Goal: Information Seeking & Learning: Learn about a topic

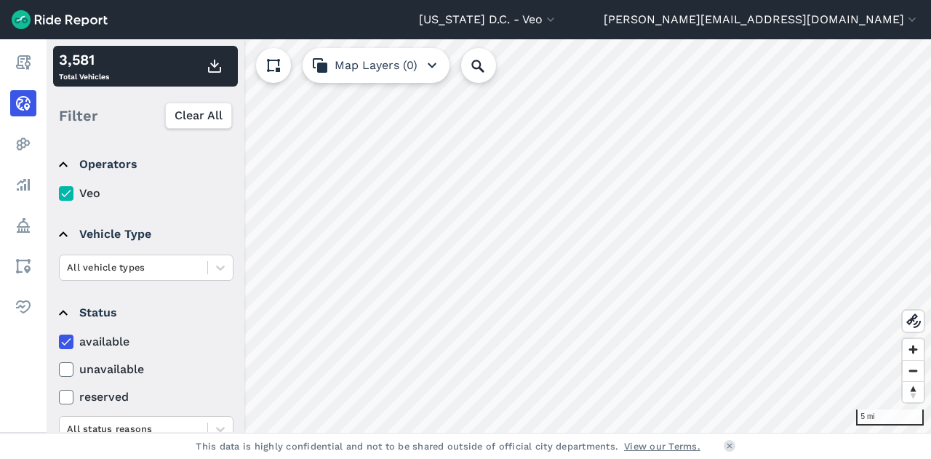
scroll to position [146, 0]
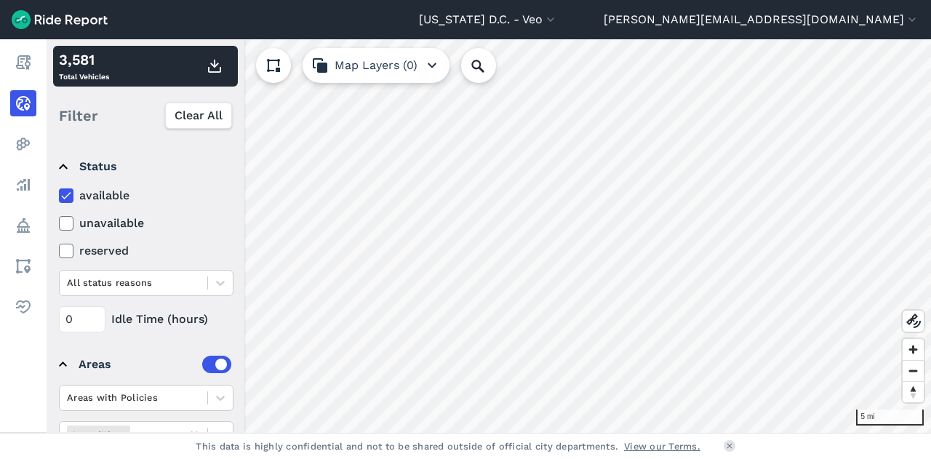
click at [185, 101] on div "Filter Clear All" at bounding box center [145, 115] width 185 height 45
click at [185, 111] on span "Clear All" at bounding box center [198, 115] width 48 height 17
click at [61, 195] on icon at bounding box center [66, 195] width 13 height 15
click at [59, 195] on input "available" at bounding box center [59, 191] width 0 height 9
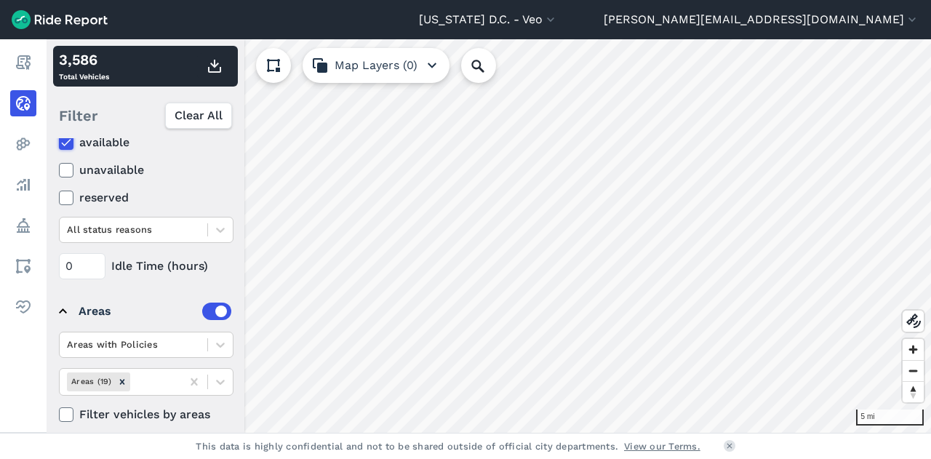
scroll to position [211, 0]
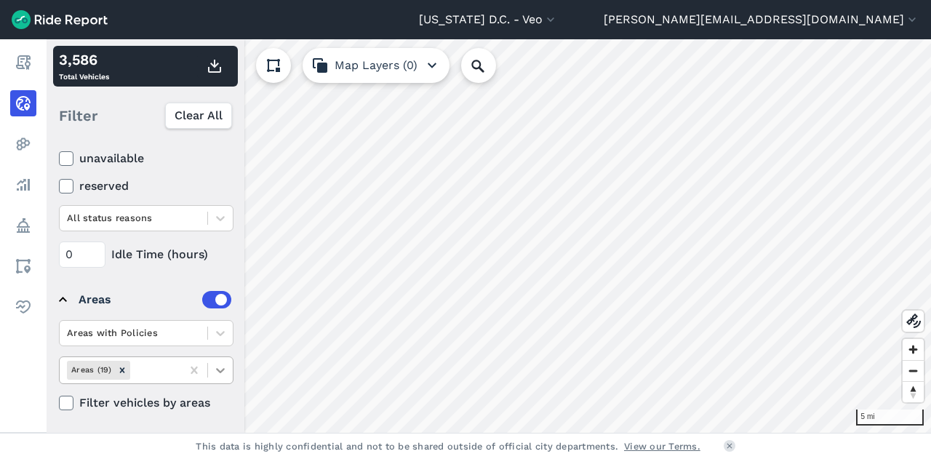
click at [65, 401] on icon at bounding box center [66, 403] width 13 height 15
click at [59, 401] on input "Filter vehicles by areas" at bounding box center [59, 398] width 0 height 9
click at [214, 372] on icon at bounding box center [220, 370] width 15 height 15
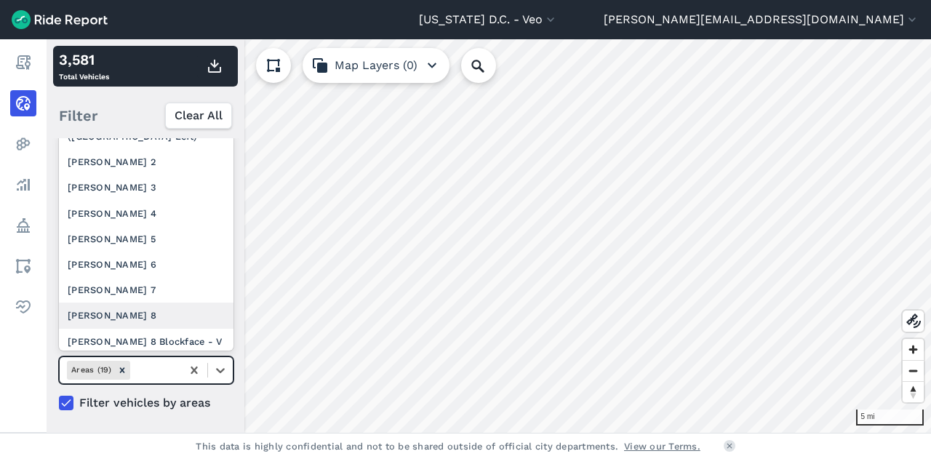
scroll to position [302, 0]
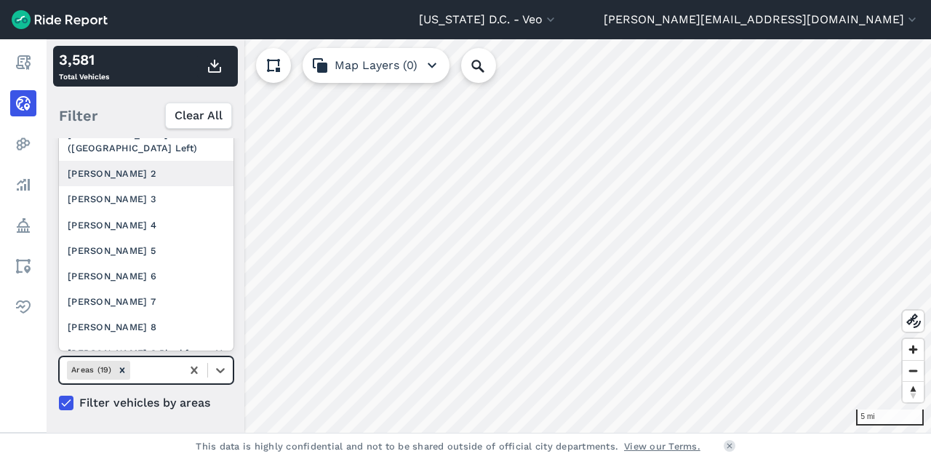
click at [109, 178] on div "[PERSON_NAME] 2" at bounding box center [146, 173] width 175 height 25
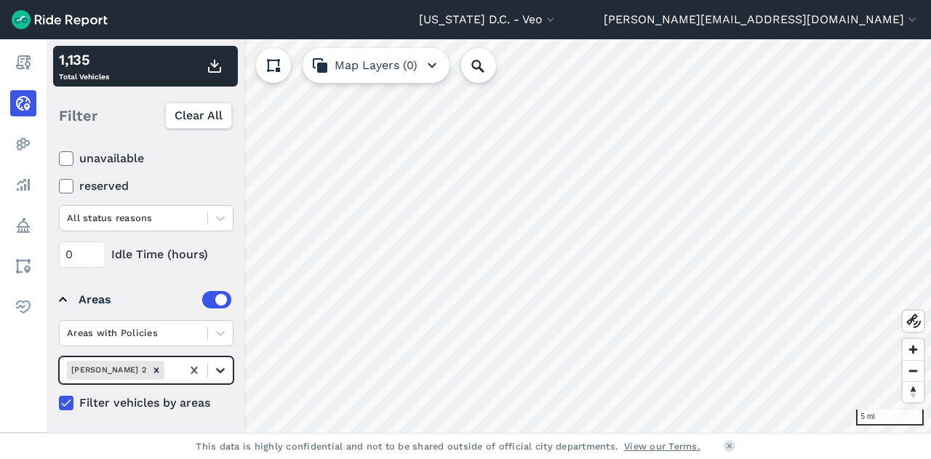
click at [217, 370] on icon at bounding box center [220, 370] width 15 height 15
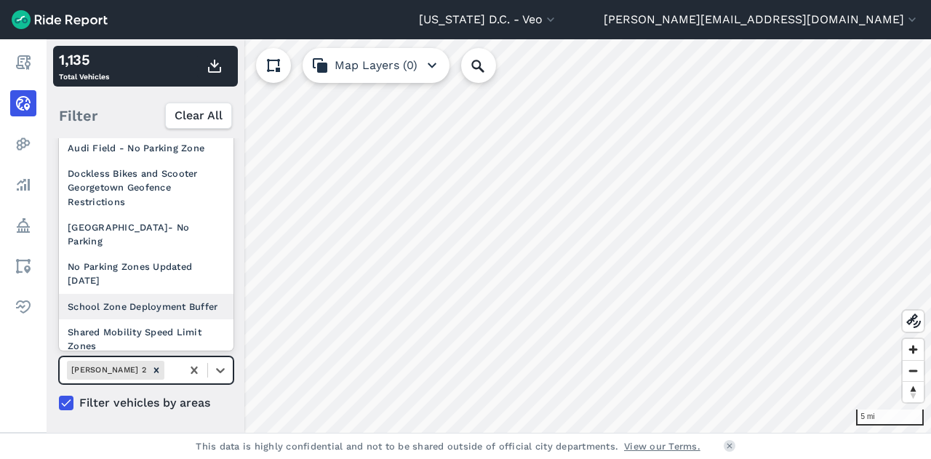
scroll to position [284, 0]
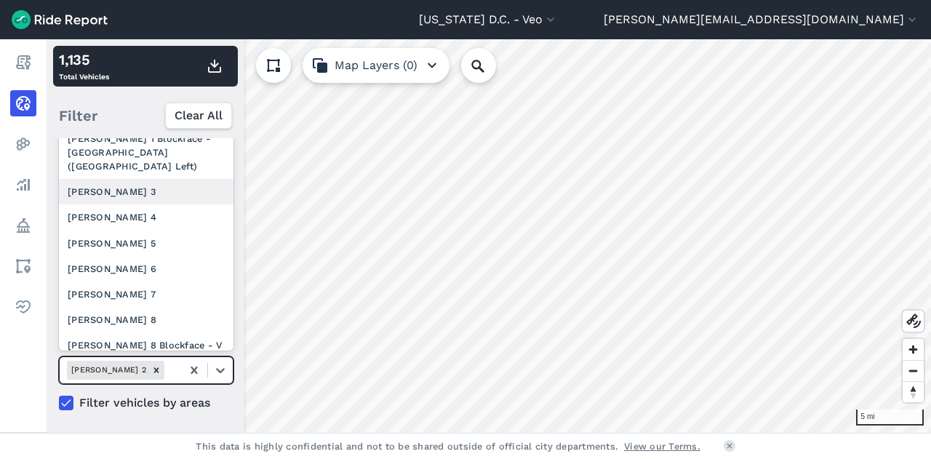
click at [138, 204] on div "[PERSON_NAME] 3" at bounding box center [146, 191] width 175 height 25
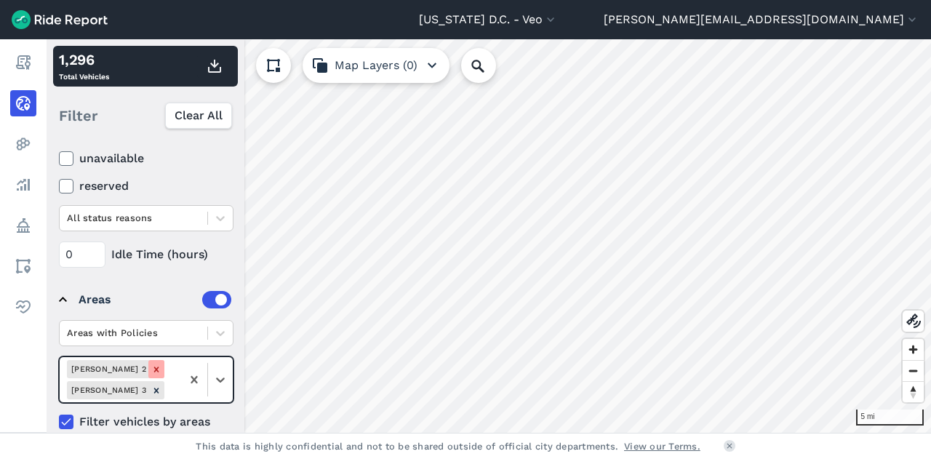
click at [151, 364] on icon "Remove Ward 2" at bounding box center [156, 369] width 10 height 10
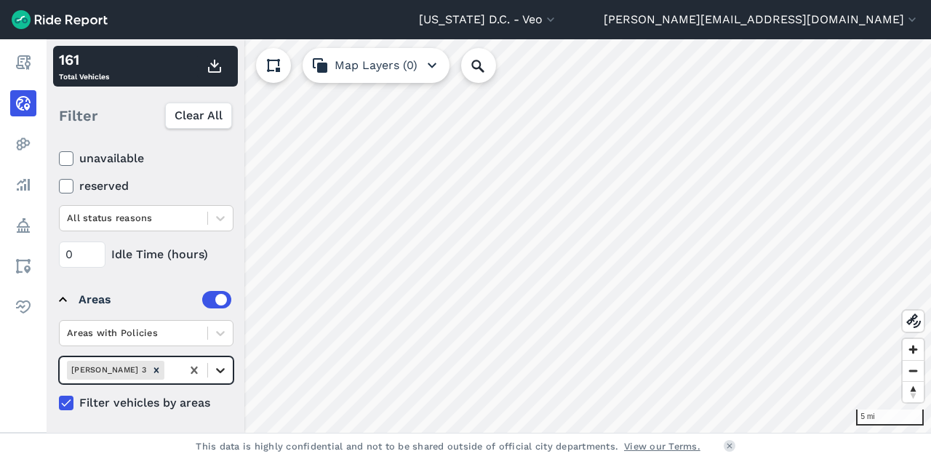
click at [222, 371] on icon at bounding box center [220, 370] width 15 height 15
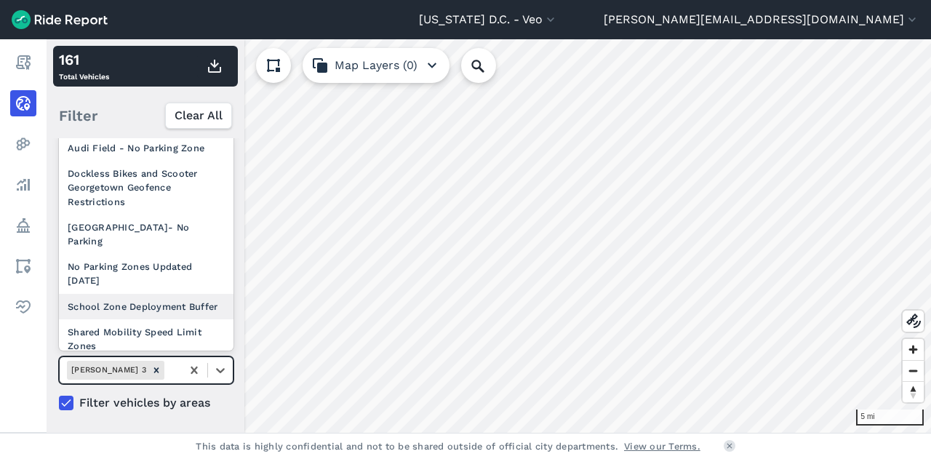
scroll to position [260, 0]
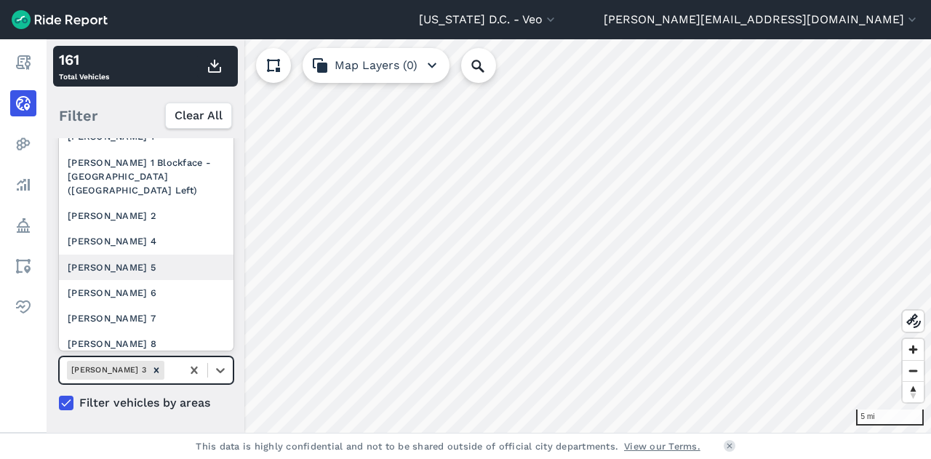
click at [117, 278] on div "[PERSON_NAME] 5" at bounding box center [146, 266] width 175 height 25
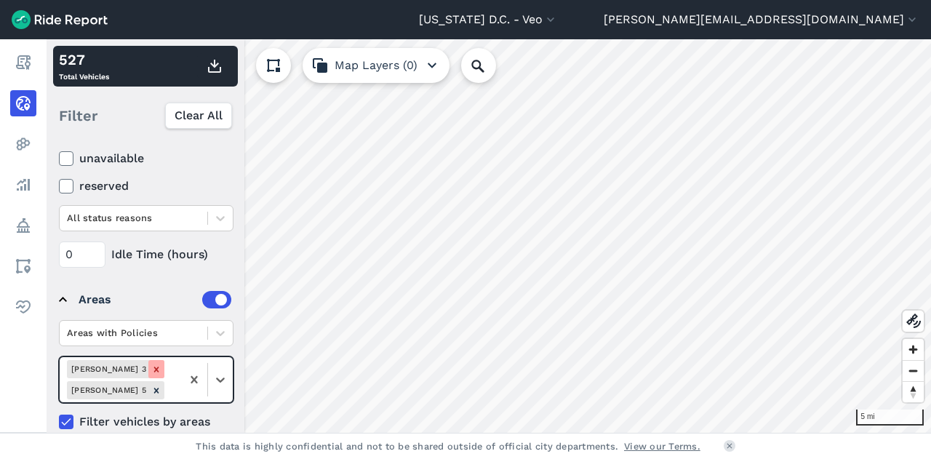
click at [151, 369] on icon "Remove Ward 3" at bounding box center [156, 369] width 10 height 10
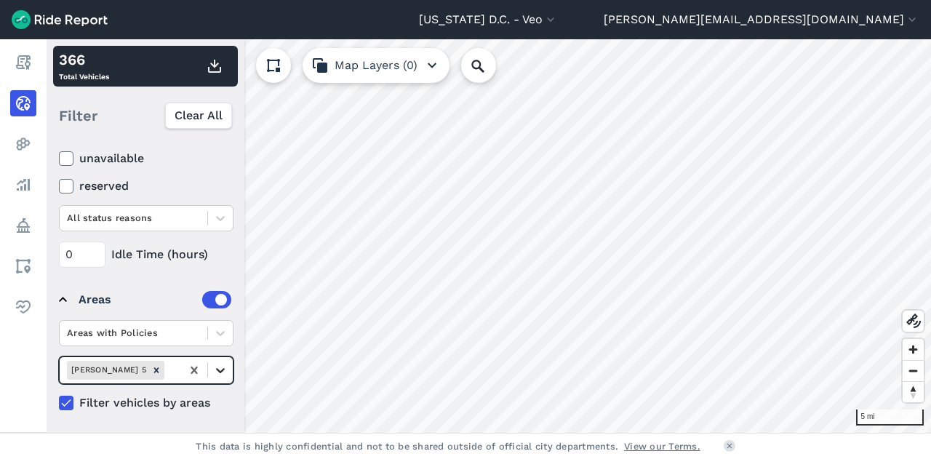
click at [218, 368] on icon at bounding box center [220, 370] width 9 height 5
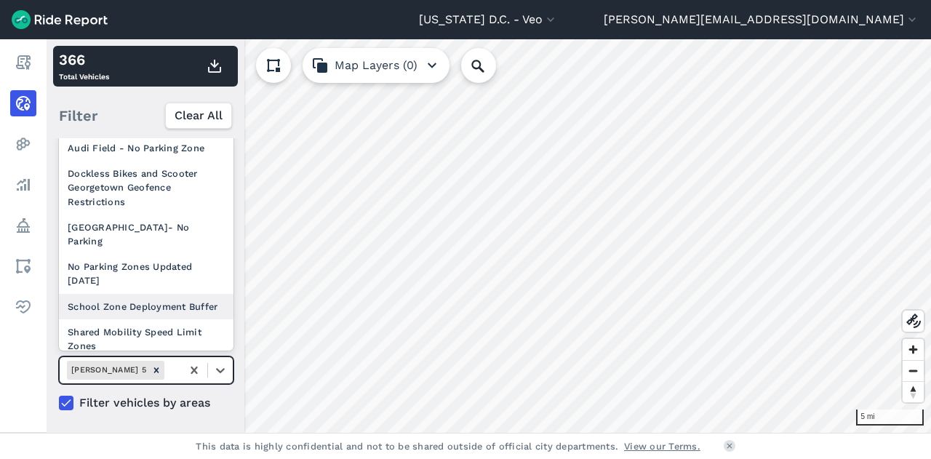
scroll to position [388, 0]
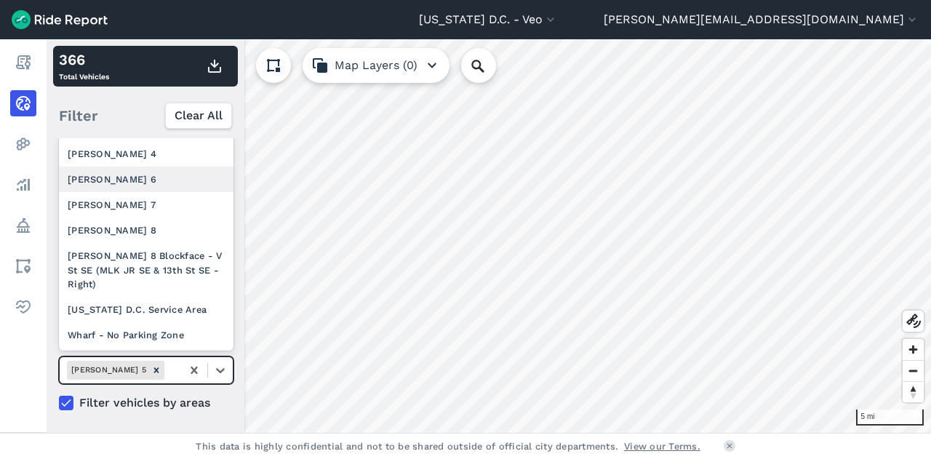
click at [102, 184] on div "[PERSON_NAME] 6" at bounding box center [146, 179] width 175 height 25
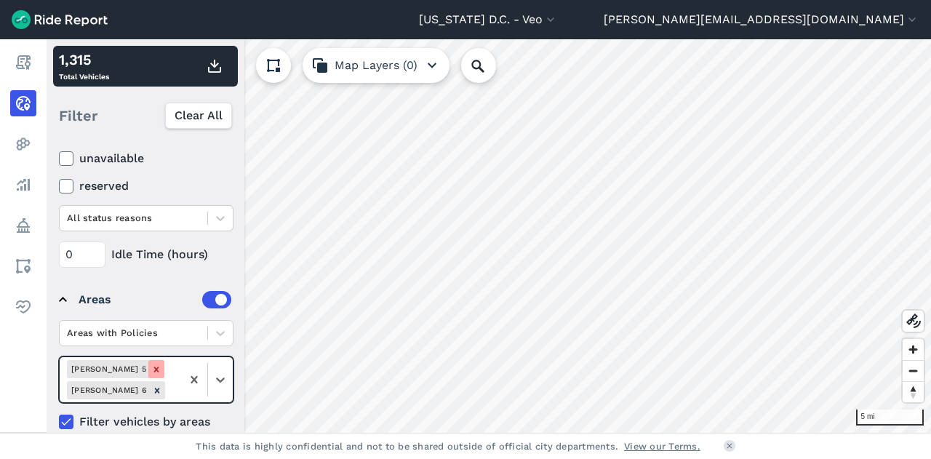
click at [151, 364] on icon "Remove Ward 5" at bounding box center [156, 369] width 10 height 10
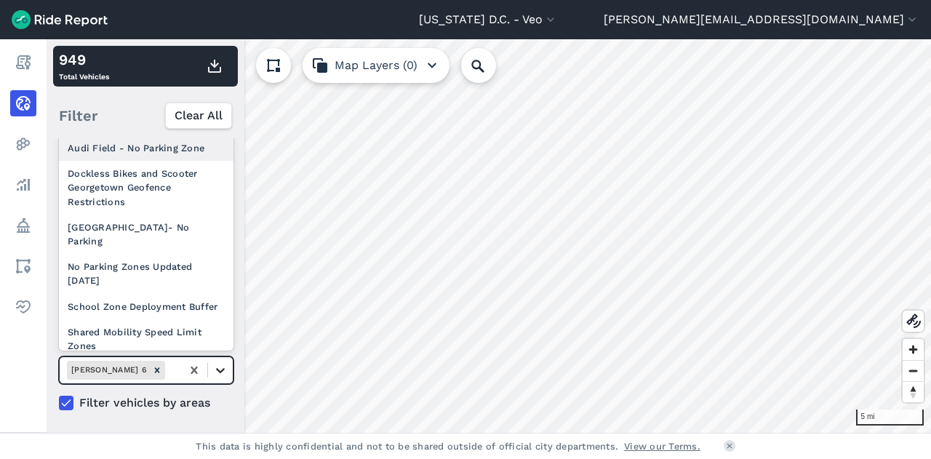
click at [220, 369] on icon at bounding box center [220, 370] width 9 height 5
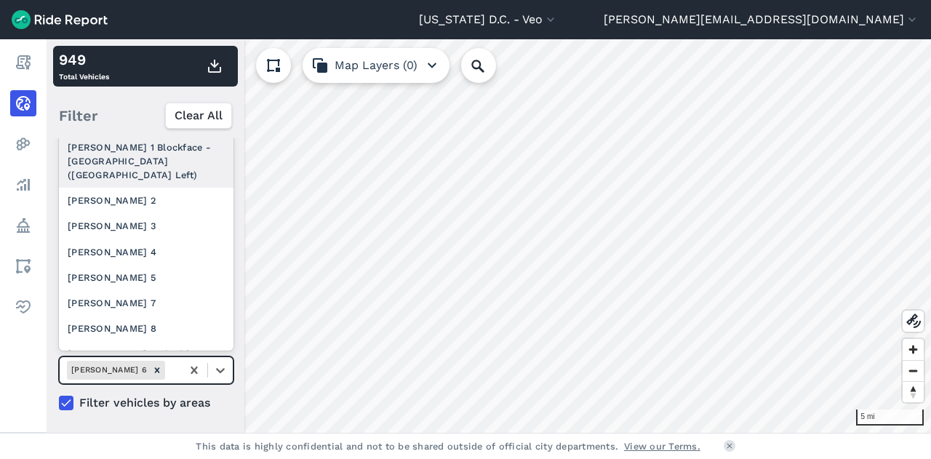
scroll to position [276, 0]
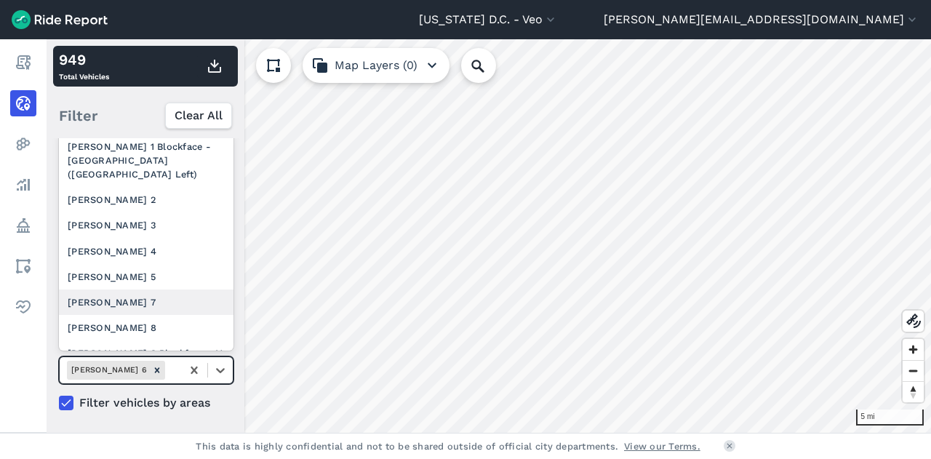
click at [113, 312] on div "[PERSON_NAME] 7" at bounding box center [146, 301] width 175 height 25
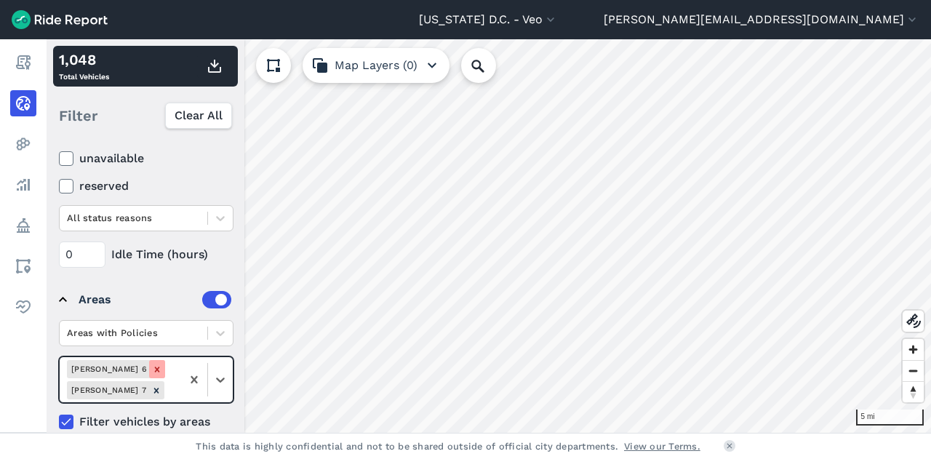
click at [152, 365] on icon "Remove Ward 6" at bounding box center [157, 369] width 10 height 10
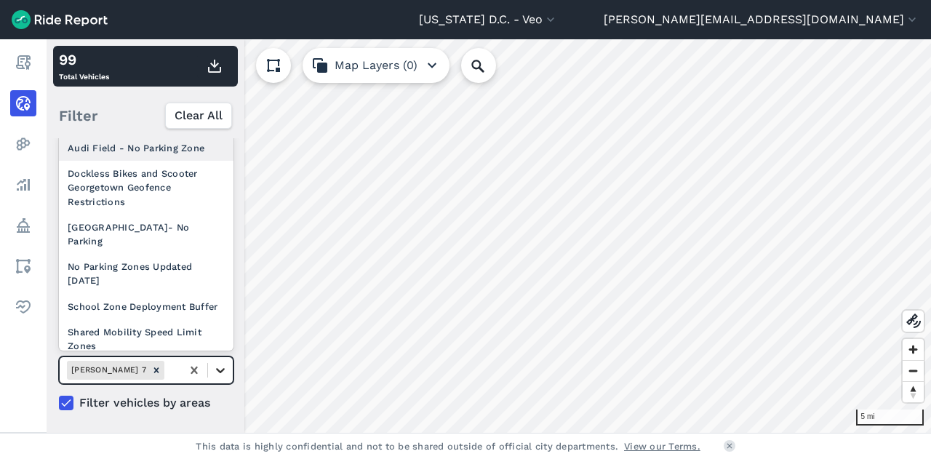
click at [221, 372] on icon at bounding box center [220, 370] width 15 height 15
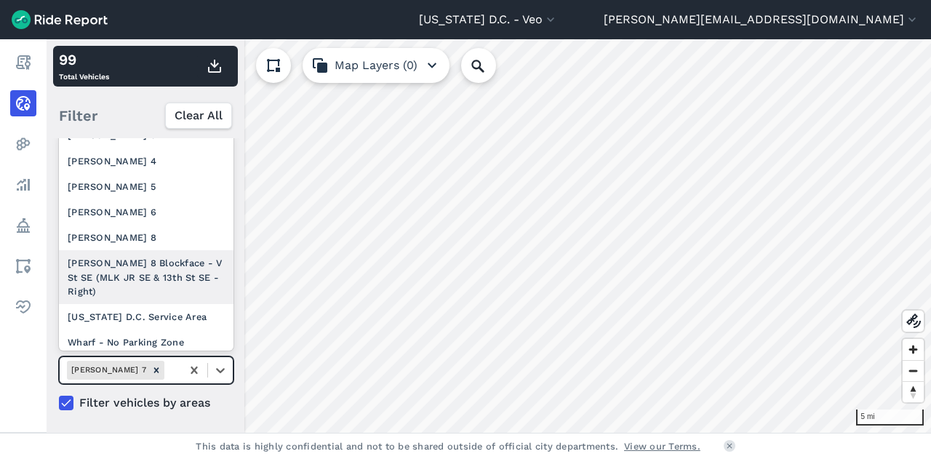
scroll to position [388, 0]
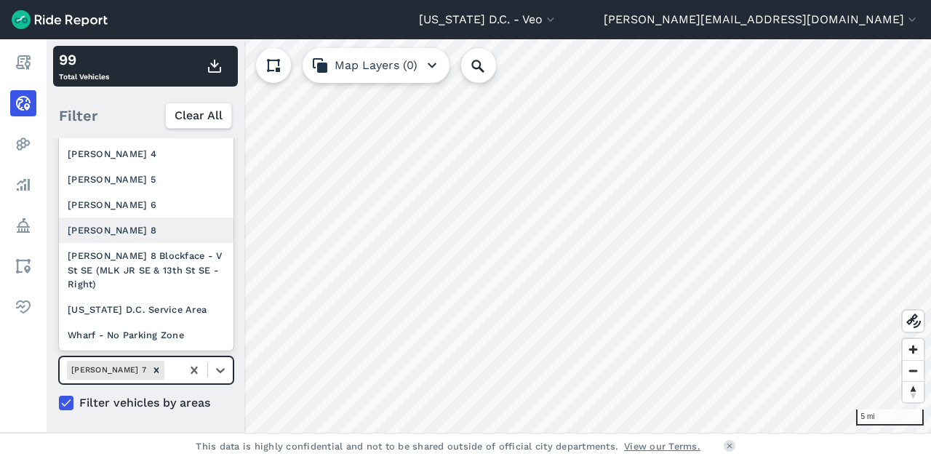
click at [129, 232] on div "[PERSON_NAME] 8" at bounding box center [146, 229] width 175 height 25
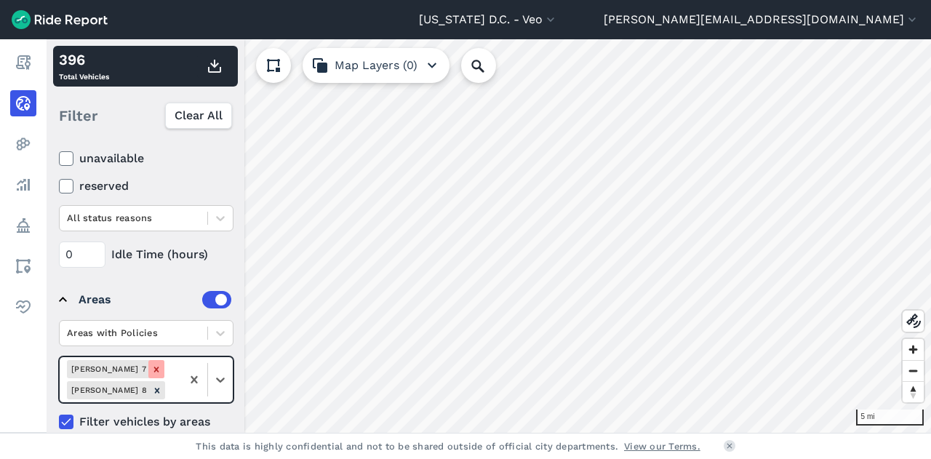
click at [151, 371] on icon "Remove Ward 7" at bounding box center [156, 369] width 10 height 10
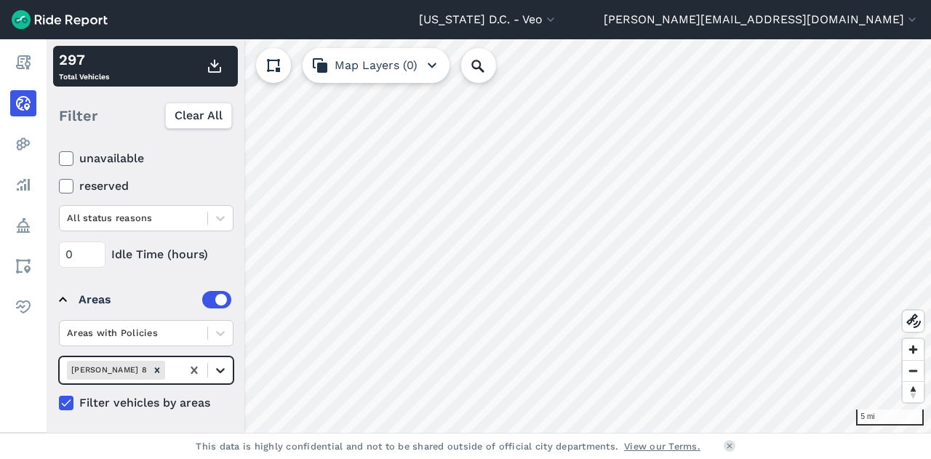
click at [225, 374] on icon at bounding box center [220, 370] width 15 height 15
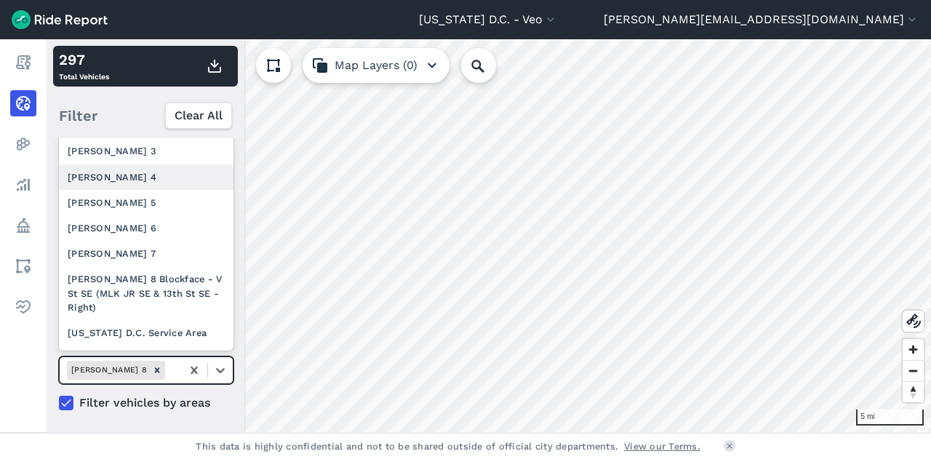
scroll to position [312, 0]
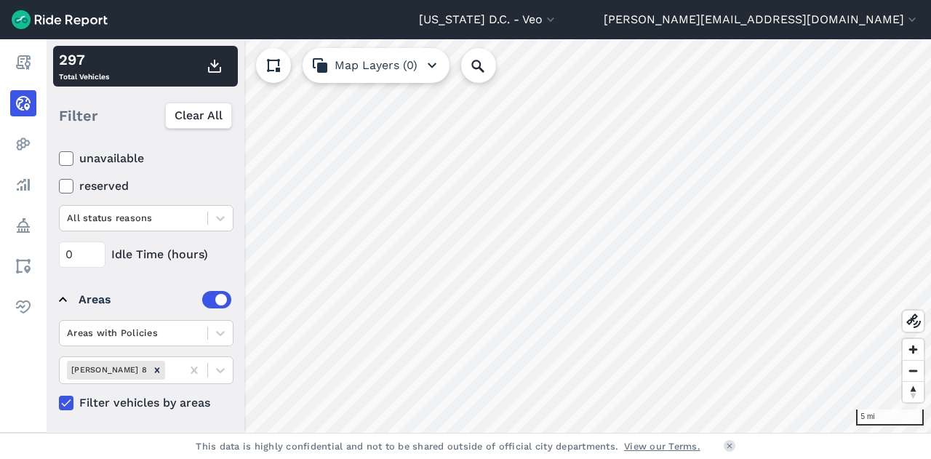
drag, startPoint x: 103, startPoint y: 163, endPoint x: 103, endPoint y: 129, distance: 33.4
click at [103, 129] on div "Filter Clear All" at bounding box center [145, 115] width 185 height 45
click at [215, 369] on icon at bounding box center [220, 370] width 15 height 15
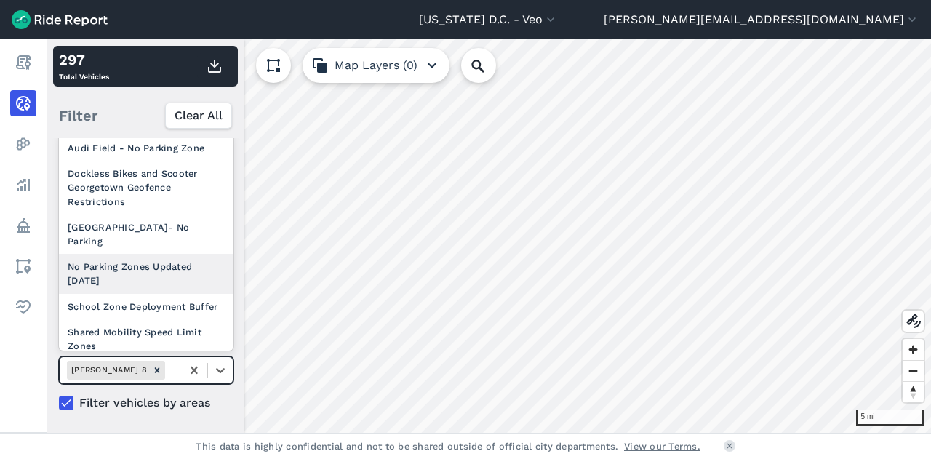
scroll to position [230, 0]
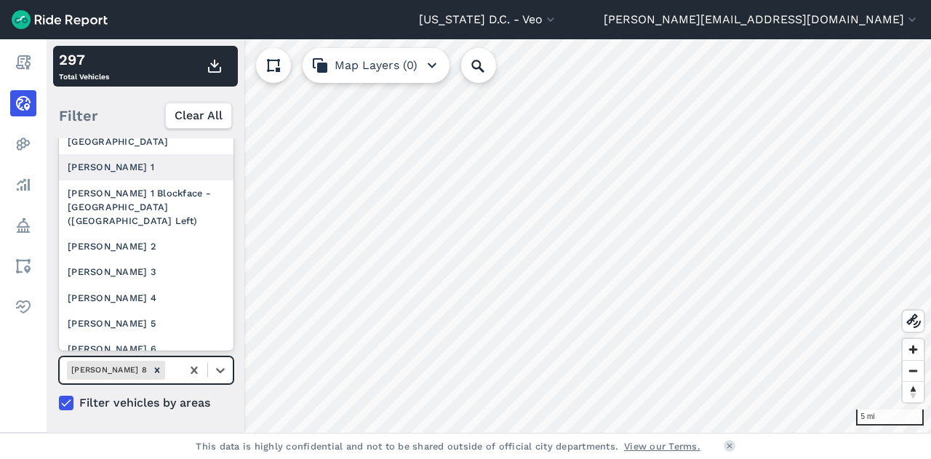
click at [114, 175] on div "[PERSON_NAME] 1" at bounding box center [146, 166] width 175 height 25
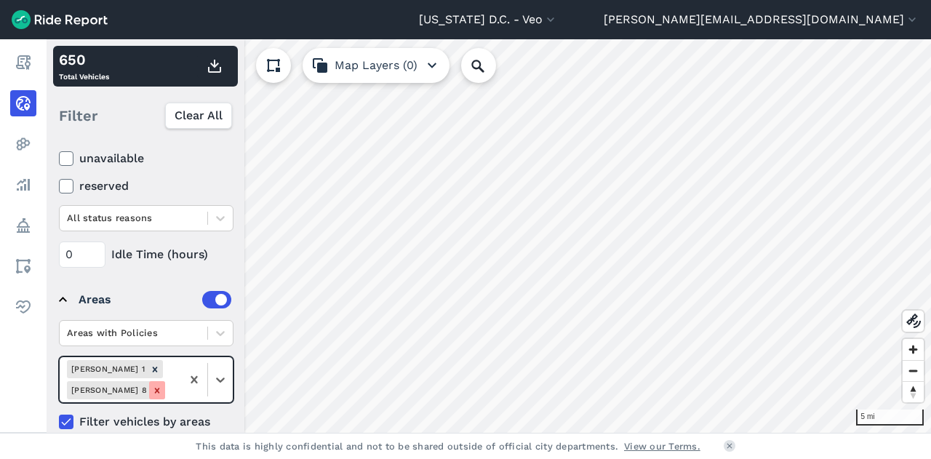
click at [159, 388] on icon "Remove Ward 8" at bounding box center [156, 390] width 5 height 5
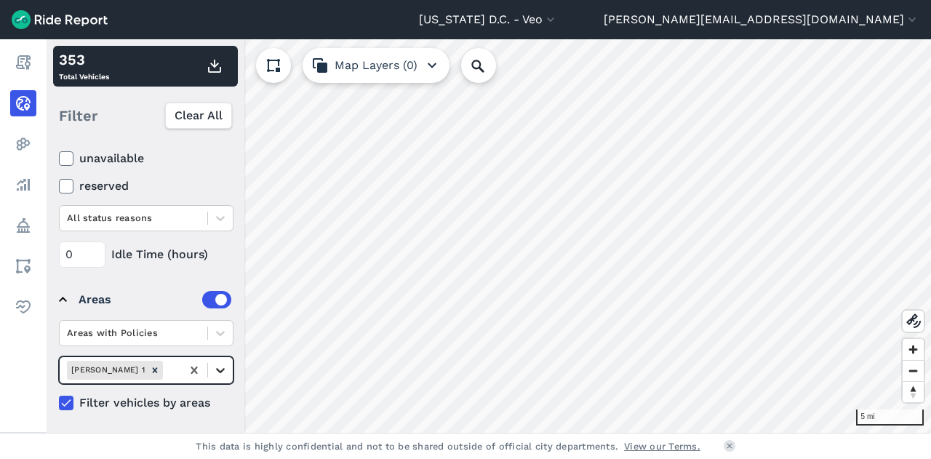
click at [216, 372] on icon at bounding box center [220, 370] width 15 height 15
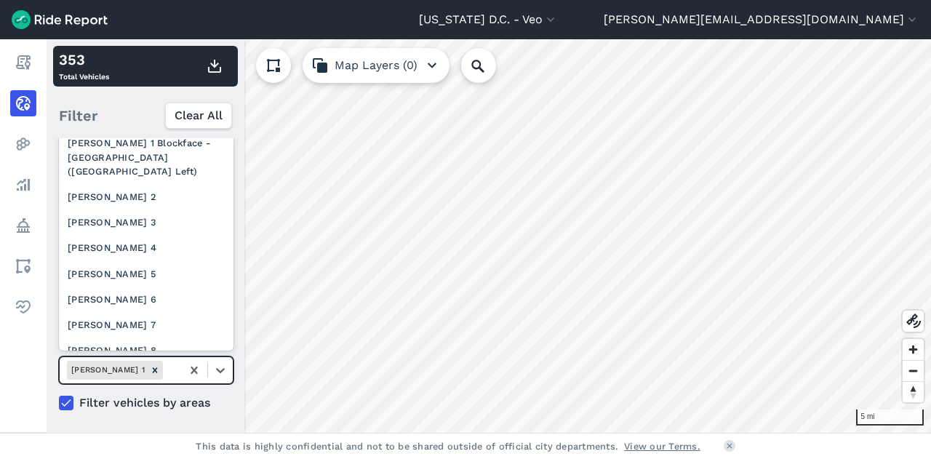
scroll to position [253, 0]
click at [118, 287] on div "[PERSON_NAME] 5" at bounding box center [146, 274] width 175 height 25
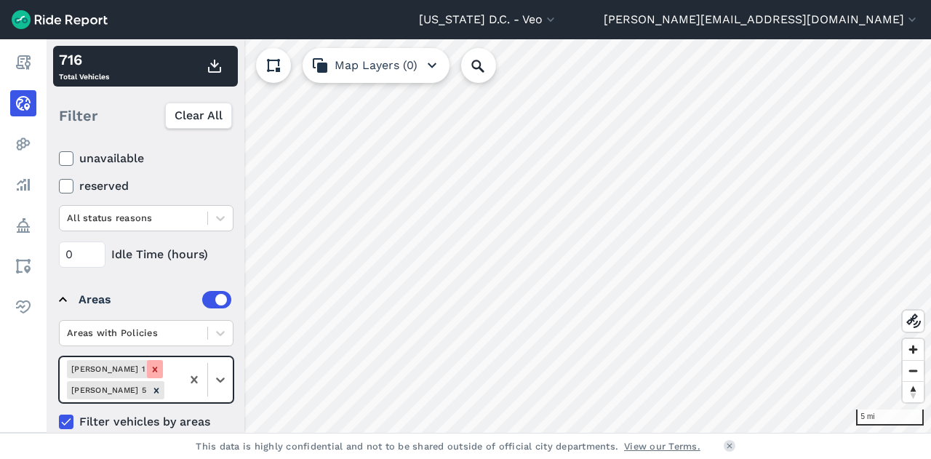
click at [150, 367] on icon "Remove Ward 1" at bounding box center [155, 369] width 10 height 10
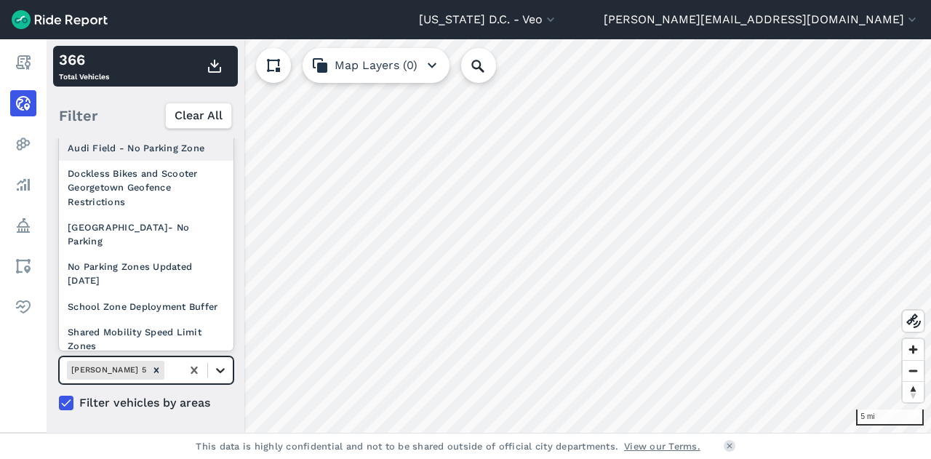
click at [223, 364] on icon at bounding box center [220, 370] width 15 height 15
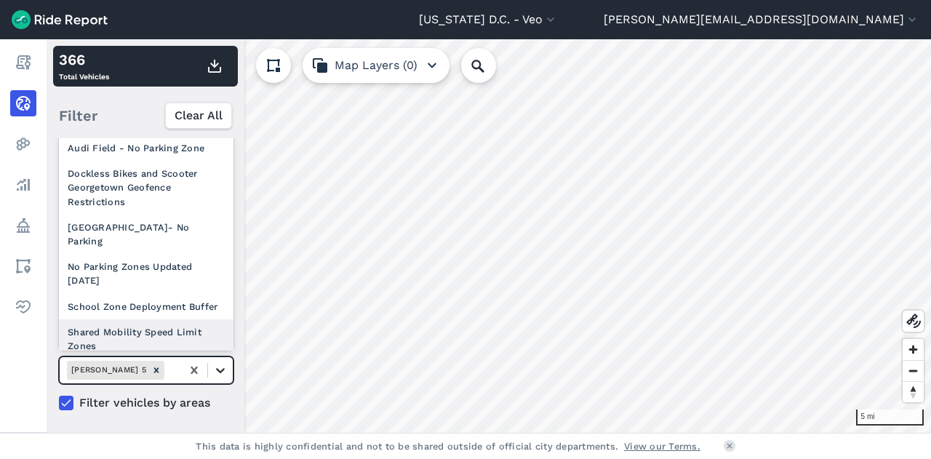
click at [216, 370] on icon at bounding box center [220, 370] width 15 height 15
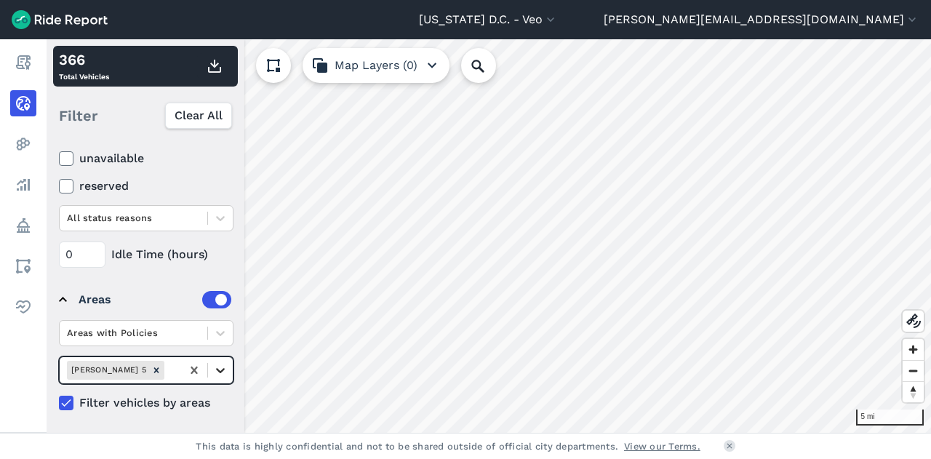
click at [217, 358] on div at bounding box center [220, 370] width 25 height 25
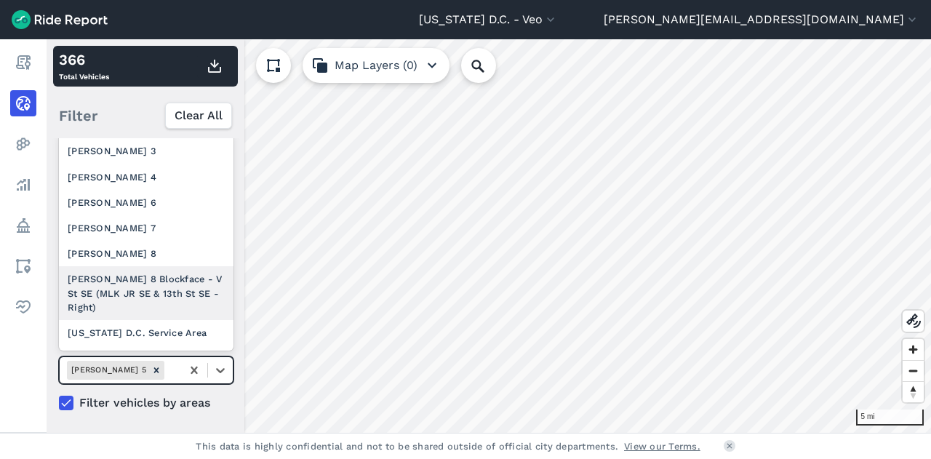
scroll to position [350, 0]
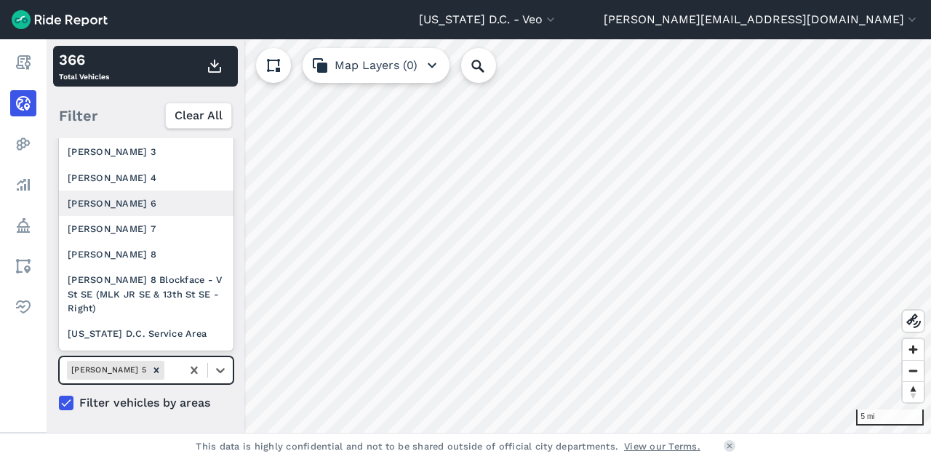
click at [127, 211] on div "[PERSON_NAME] 6" at bounding box center [146, 203] width 175 height 25
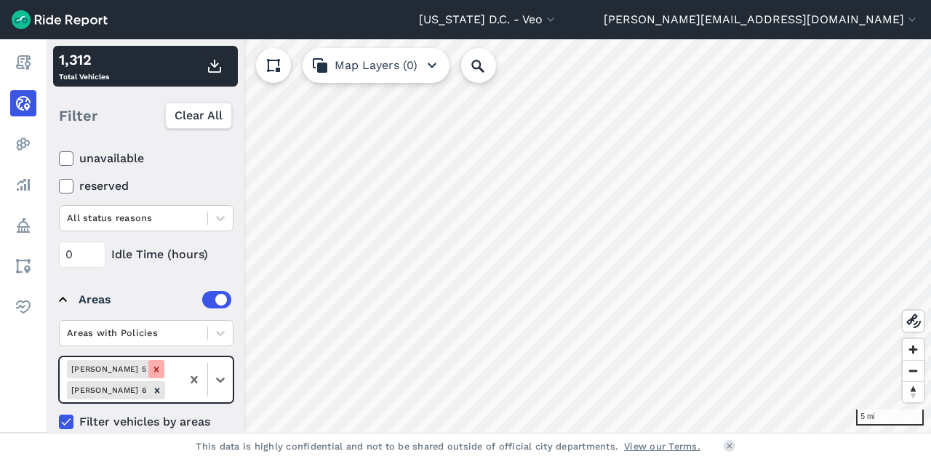
click at [148, 361] on div "Remove Ward 5" at bounding box center [156, 369] width 16 height 18
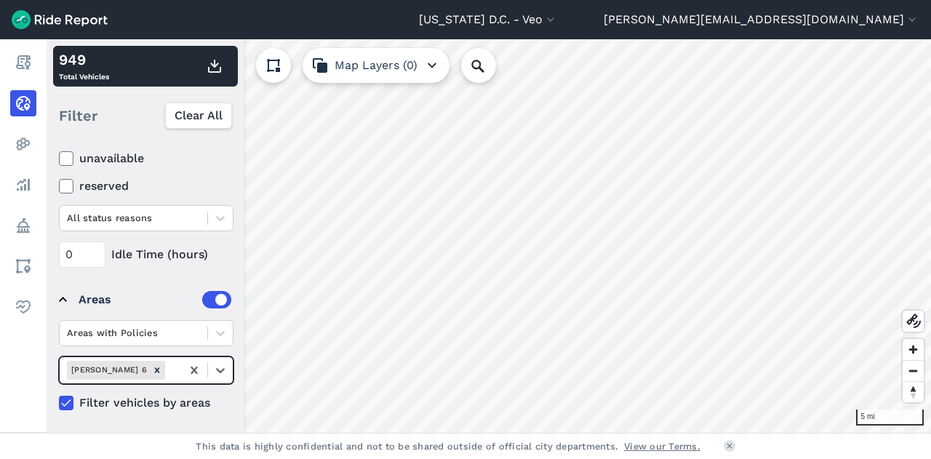
click at [149, 361] on div "Remove Ward 6" at bounding box center [157, 370] width 16 height 18
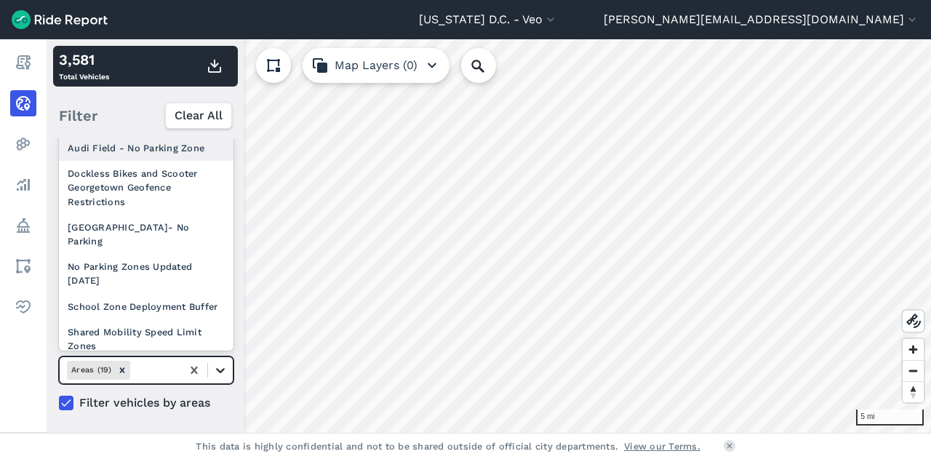
click at [220, 364] on icon at bounding box center [220, 370] width 15 height 15
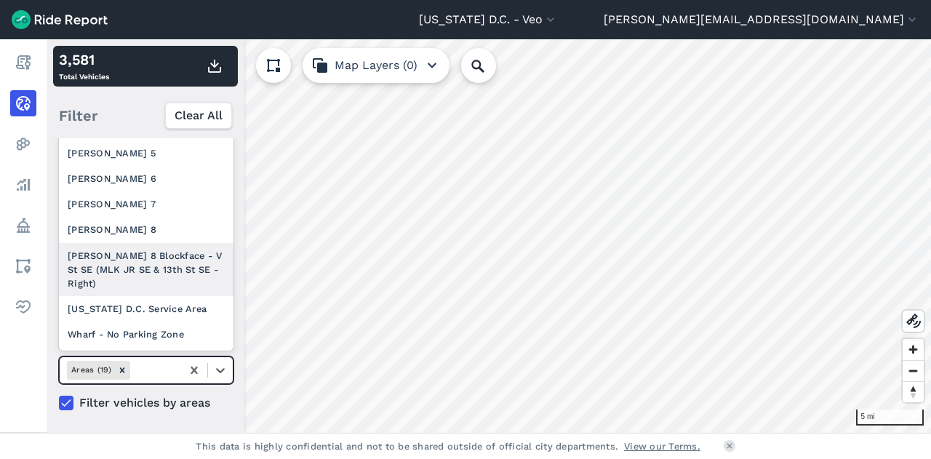
scroll to position [412, 0]
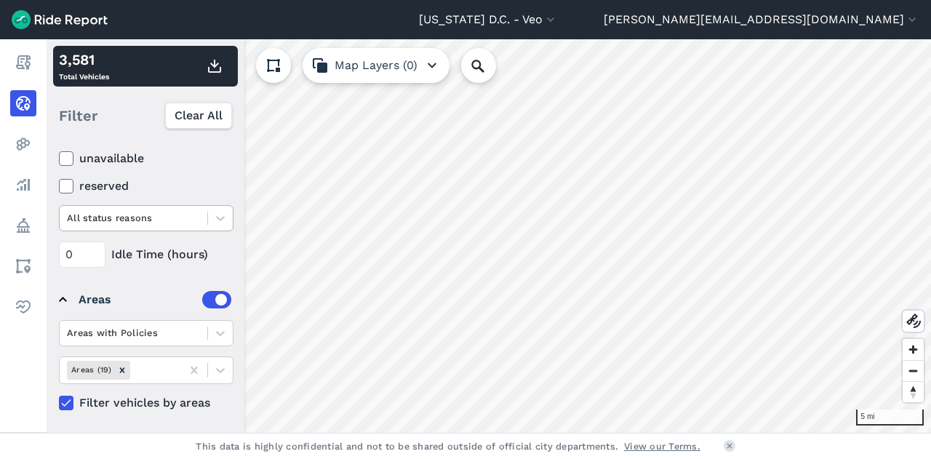
drag, startPoint x: 169, startPoint y: 274, endPoint x: 159, endPoint y: 300, distance: 27.4
click at [159, 300] on div "Areas" at bounding box center [155, 299] width 153 height 17
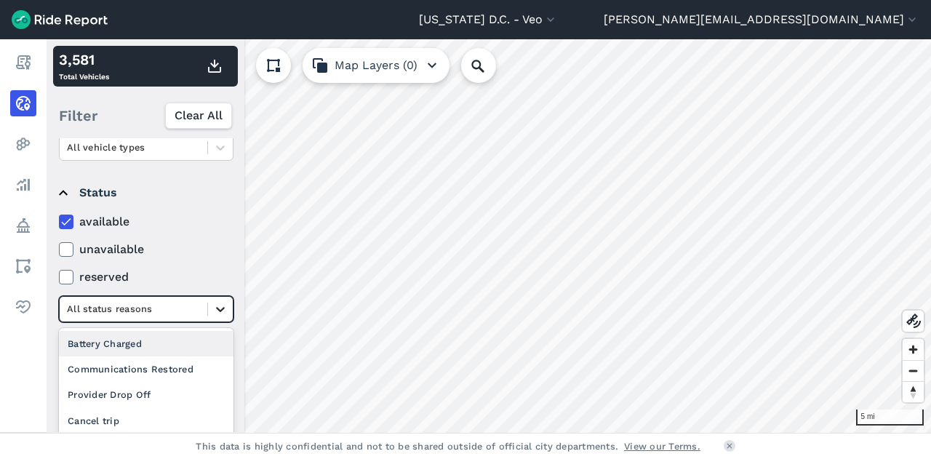
click at [209, 310] on div at bounding box center [220, 309] width 25 height 25
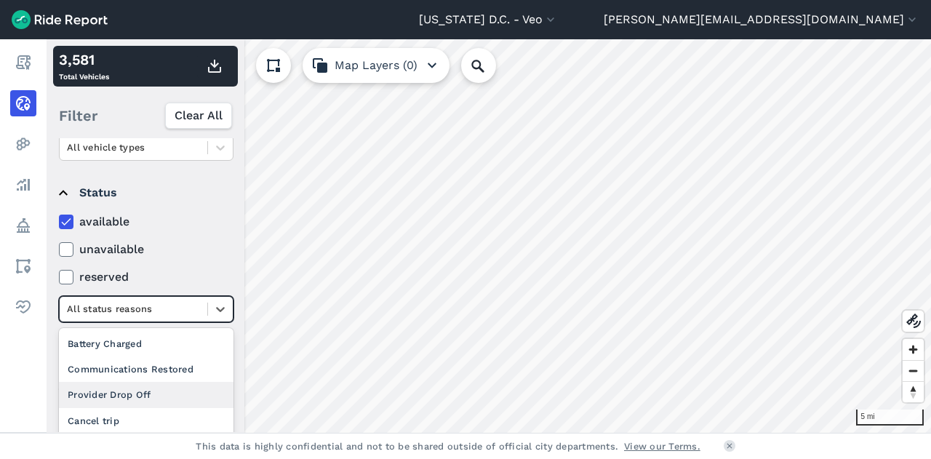
scroll to position [7, 0]
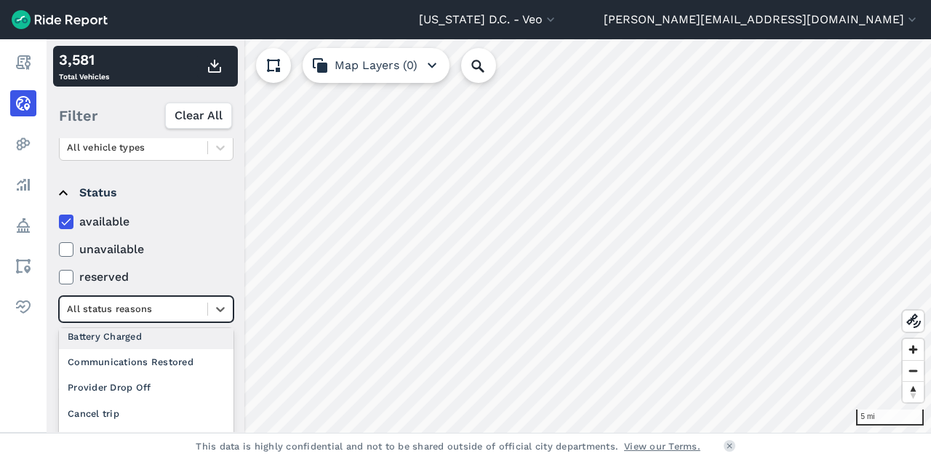
click at [183, 255] on label "unavailable" at bounding box center [146, 249] width 175 height 17
click at [59, 250] on input "unavailable" at bounding box center [59, 245] width 0 height 9
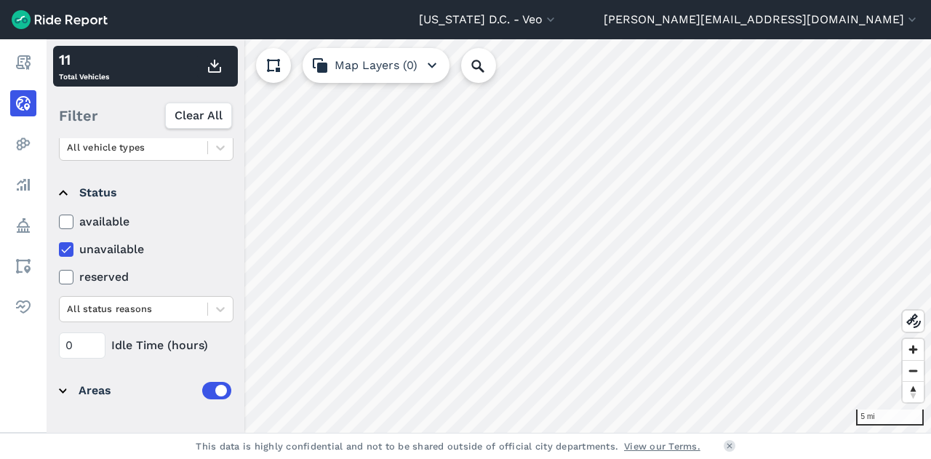
click at [188, 278] on label "reserved" at bounding box center [146, 276] width 175 height 17
click at [59, 278] on input "reserved" at bounding box center [59, 272] width 0 height 9
click at [188, 278] on label "reserved" at bounding box center [146, 276] width 175 height 17
click at [59, 278] on input "reserved" at bounding box center [59, 272] width 0 height 9
click at [188, 278] on label "reserved" at bounding box center [146, 276] width 175 height 17
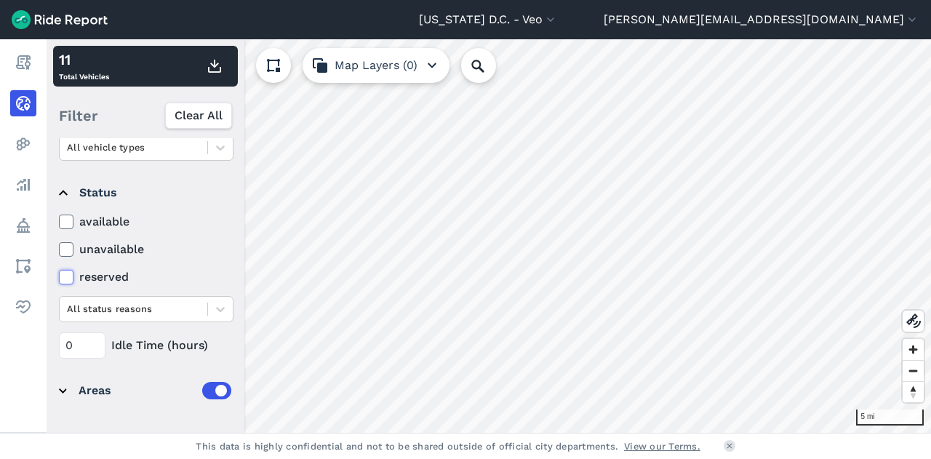
click at [59, 278] on input "reserved" at bounding box center [59, 272] width 0 height 9
click at [188, 278] on label "reserved" at bounding box center [146, 276] width 175 height 17
click at [59, 278] on input "reserved" at bounding box center [59, 272] width 0 height 9
click at [188, 278] on label "reserved" at bounding box center [146, 276] width 175 height 17
click at [59, 278] on input "reserved" at bounding box center [59, 272] width 0 height 9
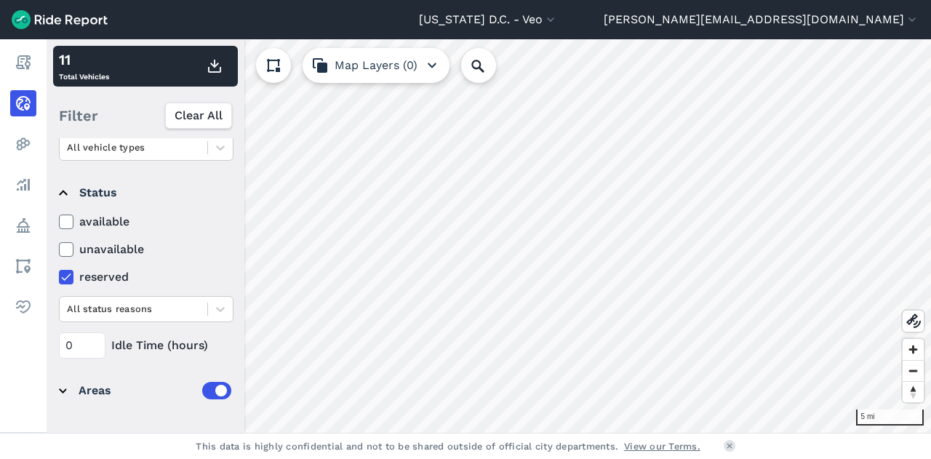
click at [188, 278] on label "reserved" at bounding box center [146, 276] width 175 height 17
click at [59, 278] on input "reserved" at bounding box center [59, 272] width 0 height 9
click at [211, 300] on div at bounding box center [220, 309] width 25 height 25
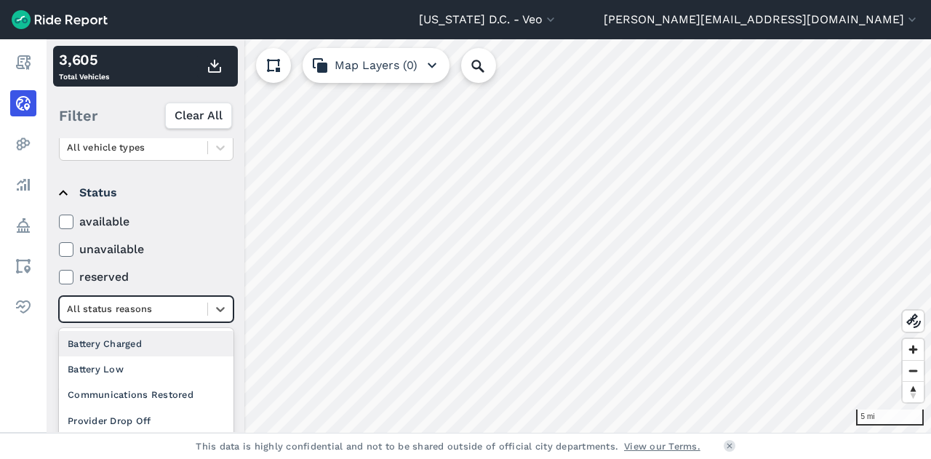
click at [211, 280] on label "reserved" at bounding box center [146, 276] width 175 height 17
click at [59, 278] on input "reserved" at bounding box center [59, 272] width 0 height 9
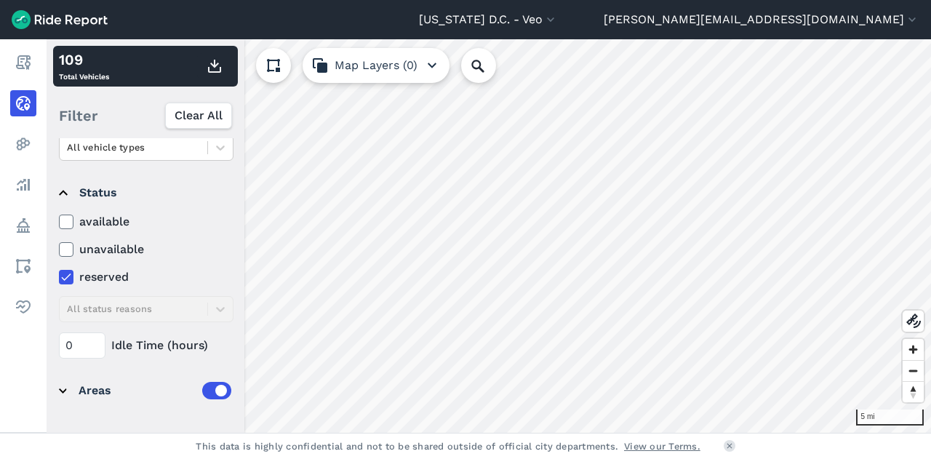
click at [75, 220] on label "available" at bounding box center [146, 221] width 175 height 17
click at [59, 220] on input "available" at bounding box center [59, 217] width 0 height 9
click at [69, 220] on icon at bounding box center [66, 221] width 13 height 15
click at [59, 220] on input "available" at bounding box center [59, 217] width 0 height 9
click at [69, 220] on icon at bounding box center [66, 221] width 13 height 15
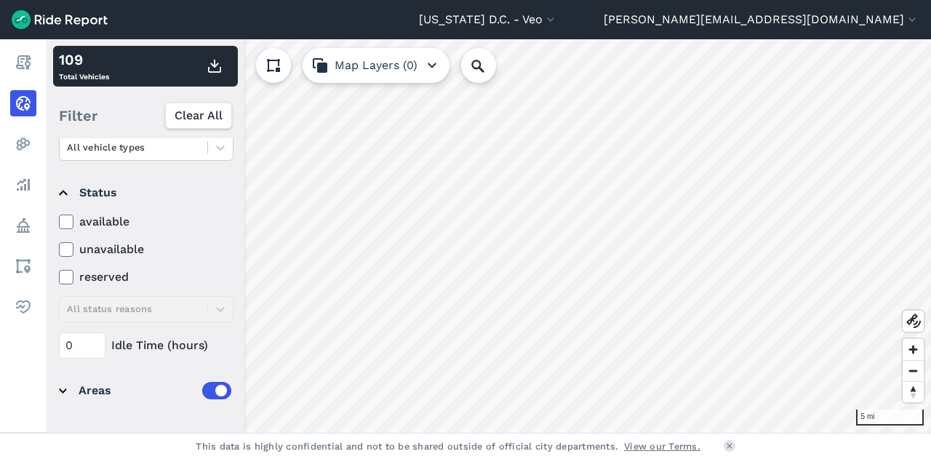
click at [59, 220] on input "available" at bounding box center [59, 217] width 0 height 9
click at [69, 220] on icon at bounding box center [66, 221] width 13 height 15
click at [59, 220] on input "available" at bounding box center [59, 217] width 0 height 9
click at [67, 288] on div "available unavailable reserved All status reasons" at bounding box center [146, 267] width 175 height 109
click at [195, 121] on span "Clear All" at bounding box center [199, 115] width 48 height 17
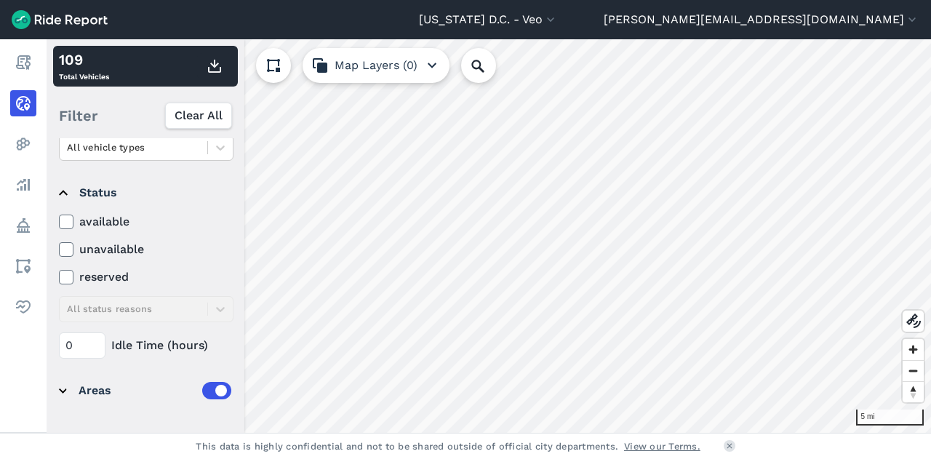
click at [195, 121] on div "Filter Clear All" at bounding box center [145, 115] width 185 height 45
click at [63, 12] on div "[US_STATE] D.C. - Veo All Service Areas [GEOGRAPHIC_DATA] - [GEOGRAPHIC_DATA][P…" at bounding box center [465, 229] width 931 height 459
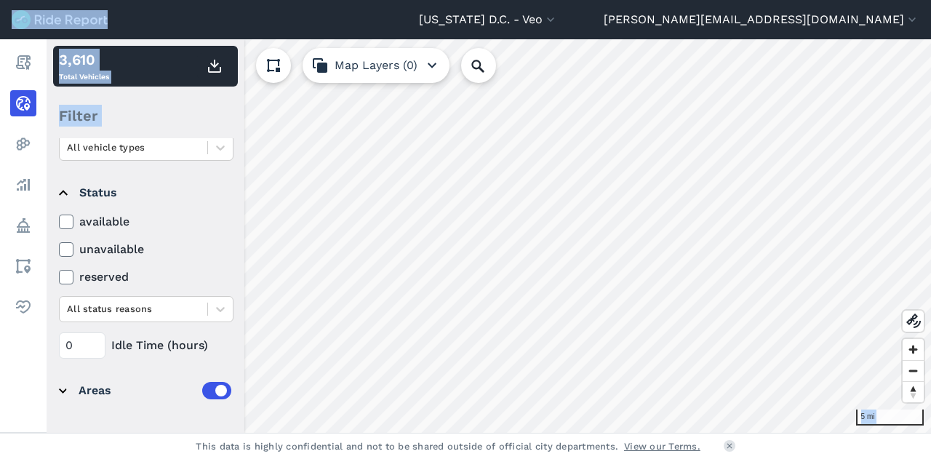
click at [143, 105] on div "Filter" at bounding box center [145, 115] width 185 height 45
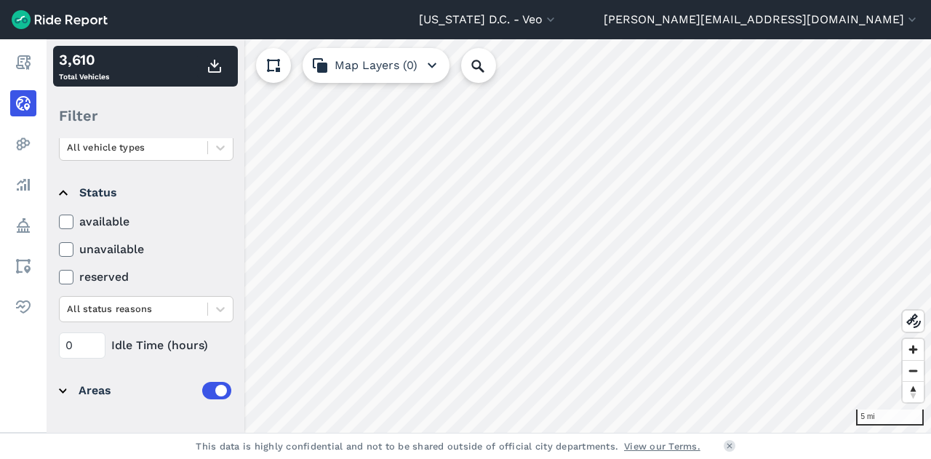
click at [65, 214] on icon at bounding box center [66, 221] width 13 height 15
click at [59, 214] on input "available" at bounding box center [59, 217] width 0 height 9
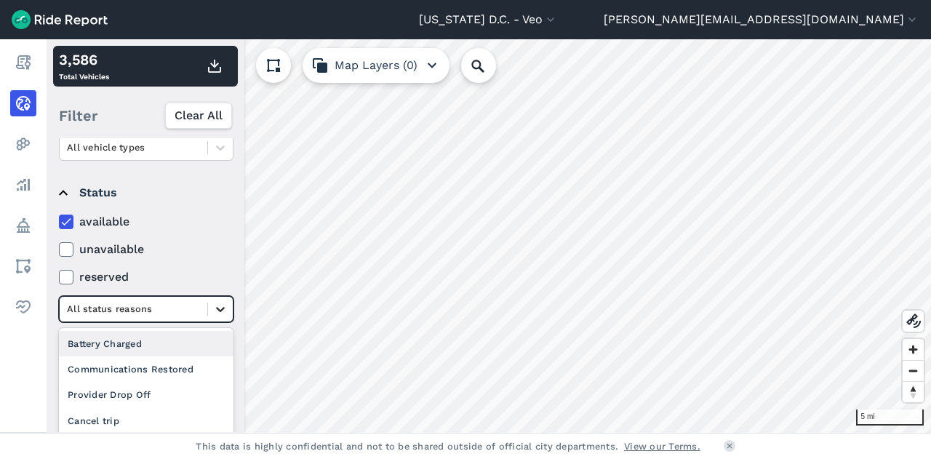
click at [218, 314] on icon at bounding box center [220, 309] width 15 height 15
click at [207, 278] on label "reserved" at bounding box center [146, 276] width 175 height 17
click at [59, 278] on input "reserved" at bounding box center [59, 272] width 0 height 9
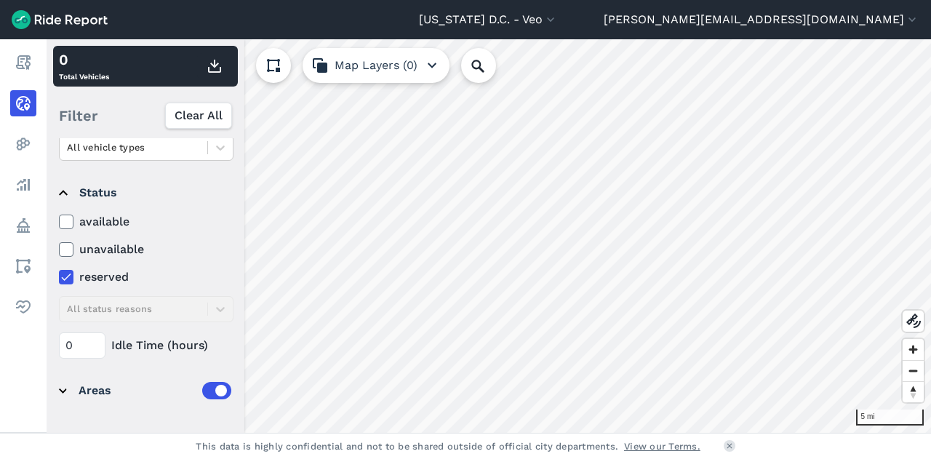
click at [71, 224] on icon at bounding box center [66, 221] width 13 height 15
click at [59, 222] on input "available" at bounding box center [59, 217] width 0 height 9
click at [222, 310] on icon at bounding box center [220, 309] width 15 height 15
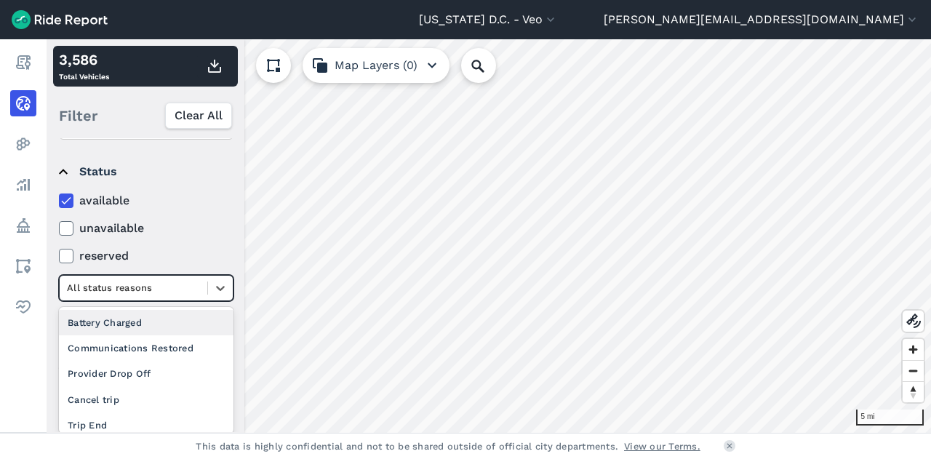
click at [211, 246] on div "available unavailable reserved option Battery Charged focused, 2 of 6. 5 result…" at bounding box center [146, 246] width 175 height 109
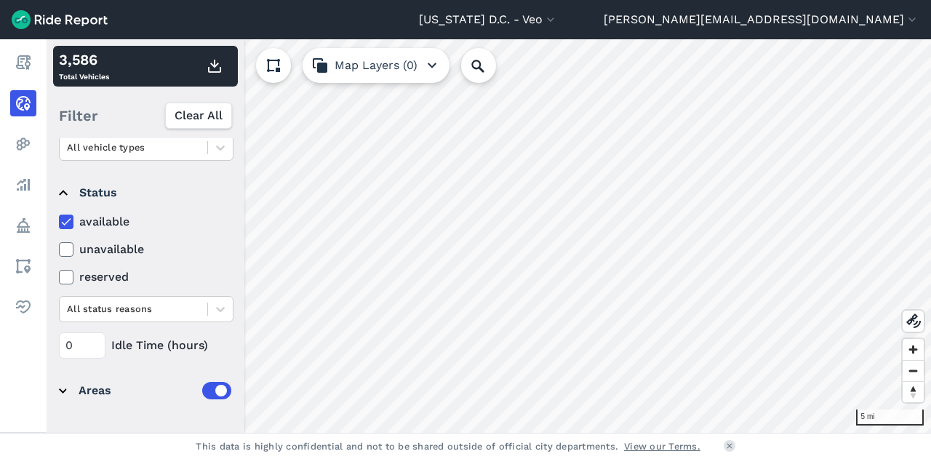
click at [87, 393] on div "Areas" at bounding box center [155, 390] width 153 height 17
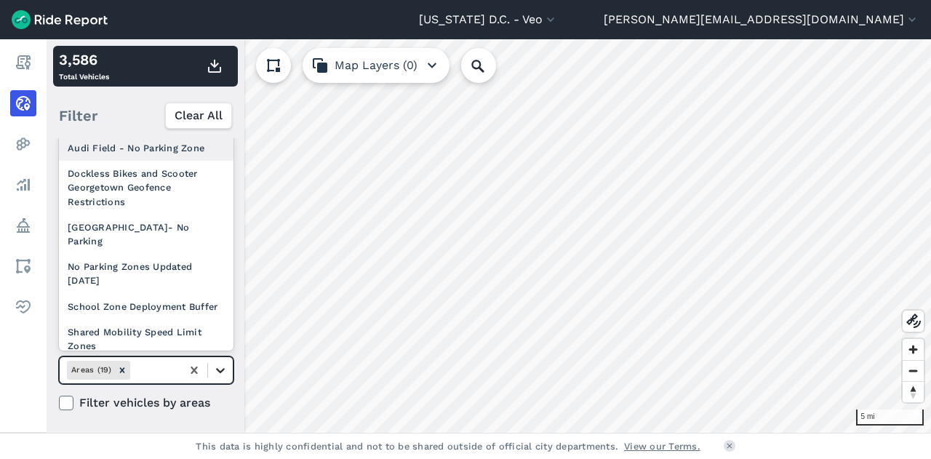
click at [217, 368] on icon at bounding box center [220, 370] width 9 height 5
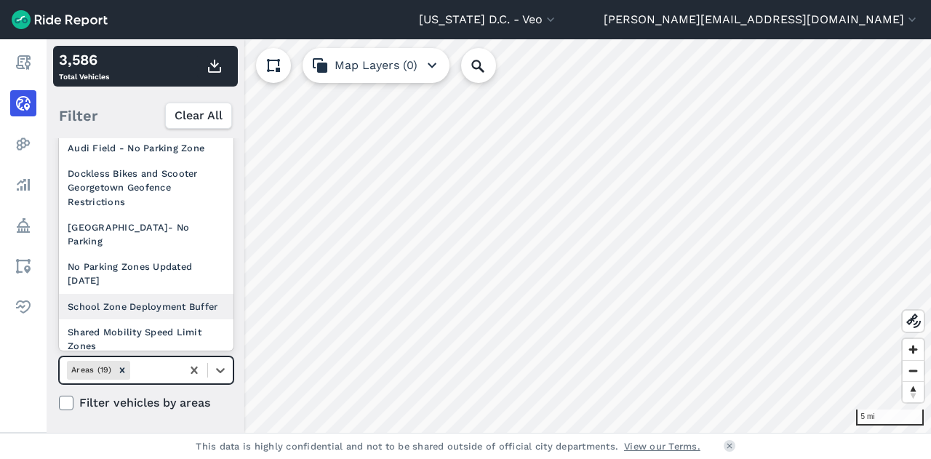
scroll to position [250, 0]
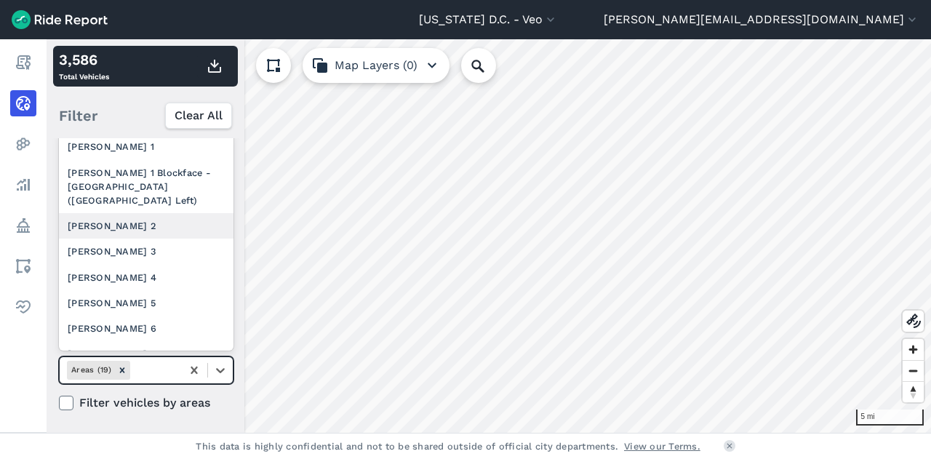
click at [151, 238] on div "[PERSON_NAME] 2" at bounding box center [146, 225] width 175 height 25
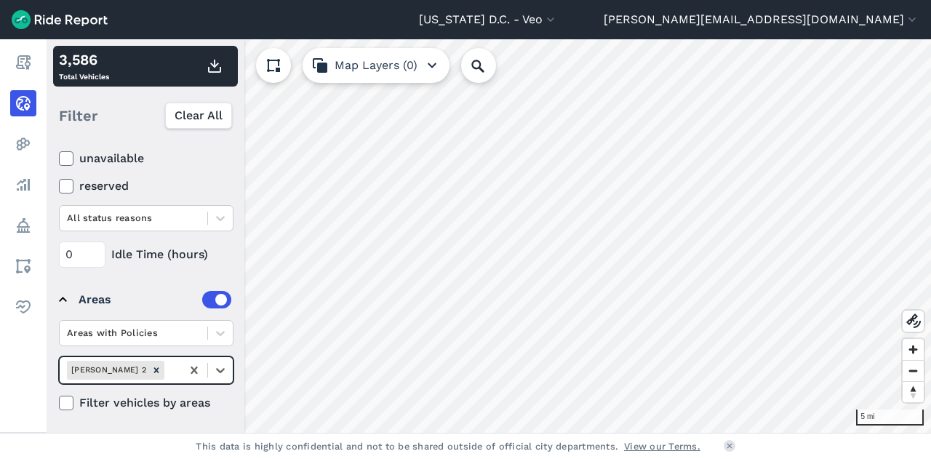
click at [73, 401] on div at bounding box center [66, 403] width 15 height 15
click at [59, 401] on input "Filter vehicles by areas" at bounding box center [59, 398] width 0 height 9
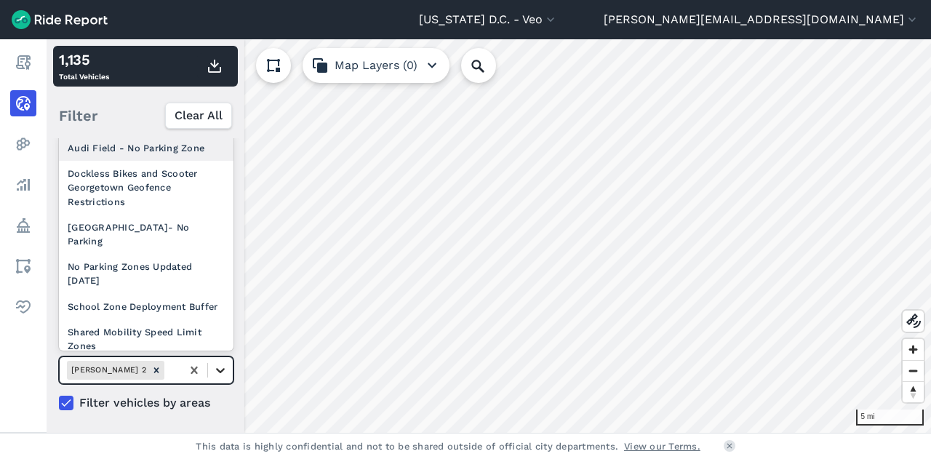
click at [218, 368] on icon at bounding box center [220, 370] width 9 height 5
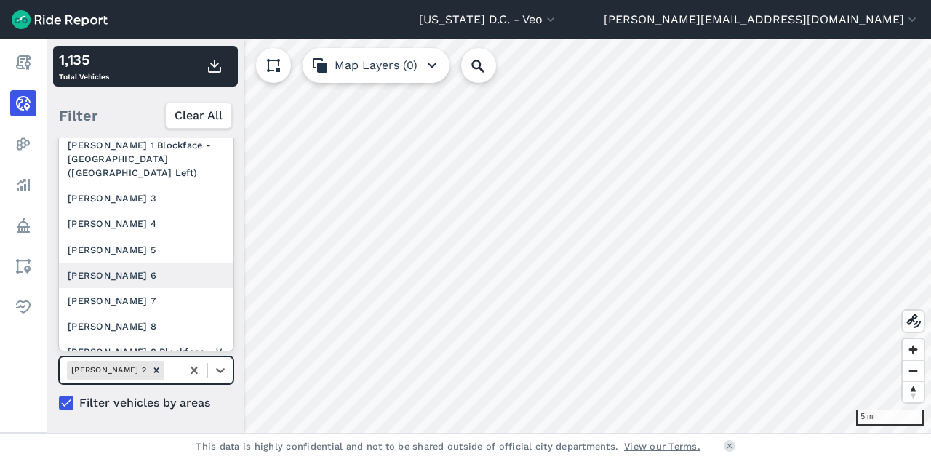
scroll to position [280, 0]
click at [136, 277] on div "[PERSON_NAME] 6" at bounding box center [146, 272] width 175 height 25
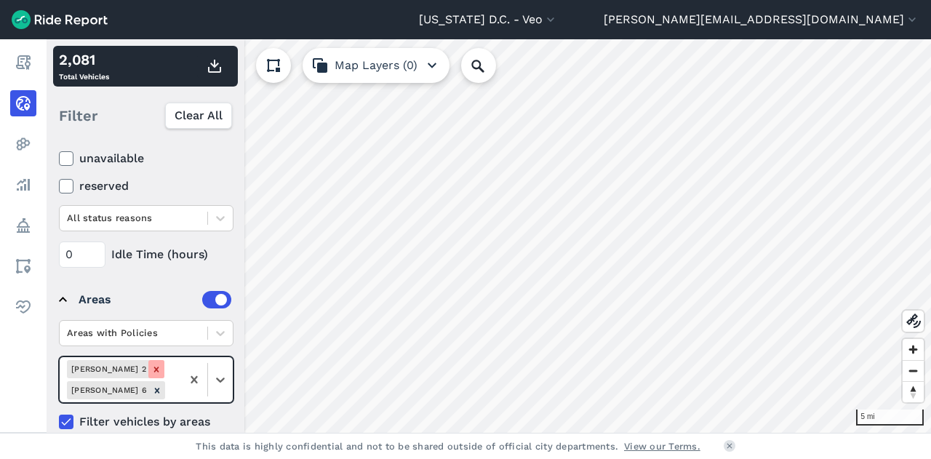
click at [151, 364] on icon "Remove Ward 2" at bounding box center [156, 369] width 10 height 10
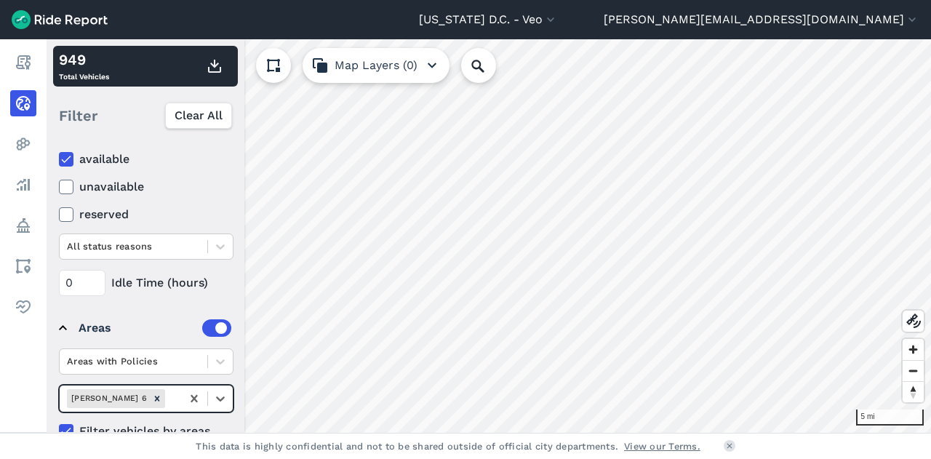
scroll to position [183, 0]
